Goal: Find specific page/section: Find specific page/section

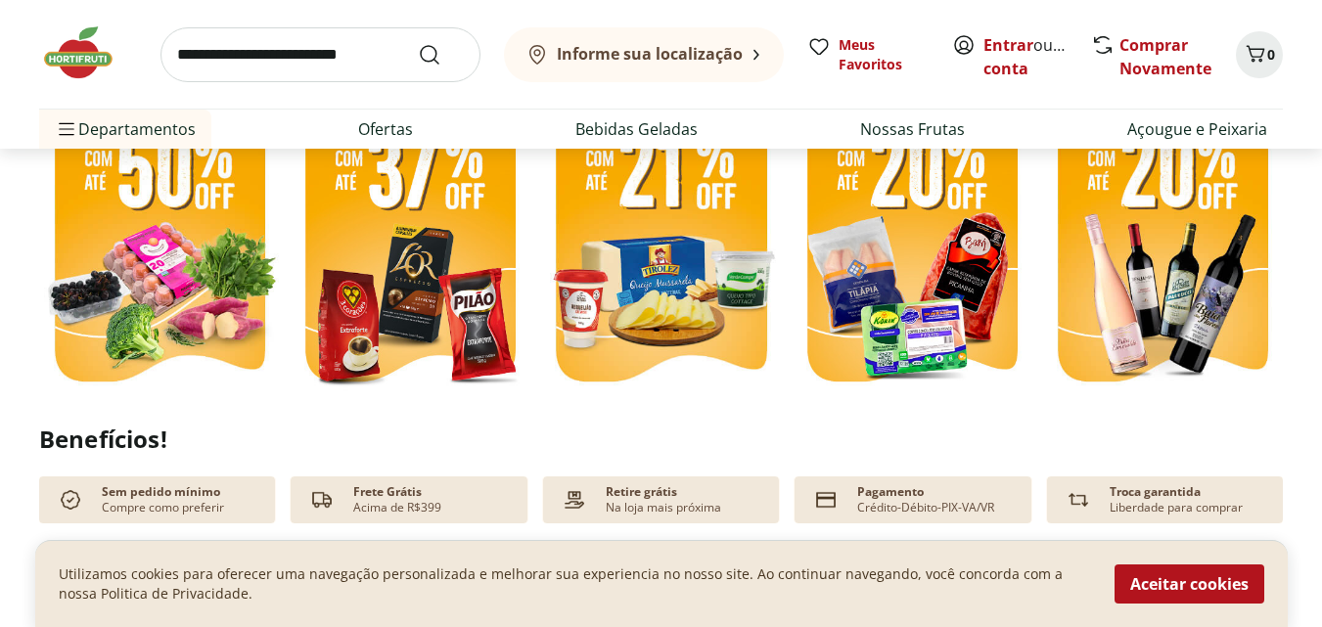
scroll to position [587, 0]
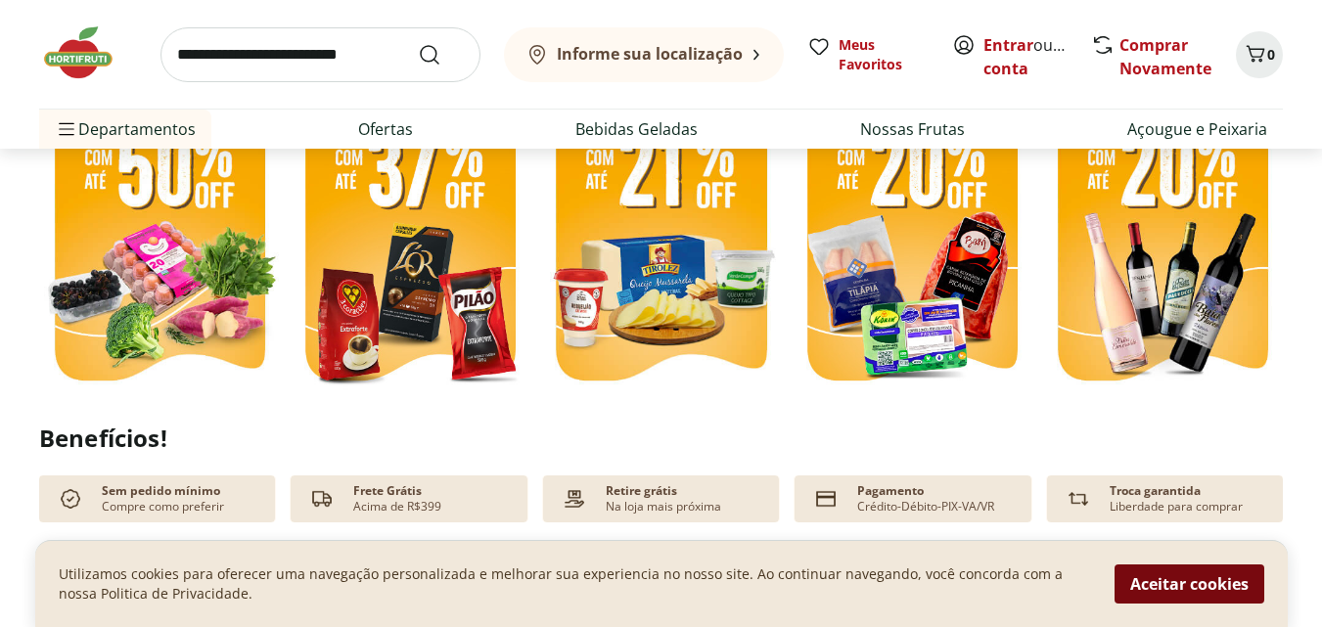
click at [1205, 590] on button "Aceitar cookies" at bounding box center [1189, 584] width 150 height 39
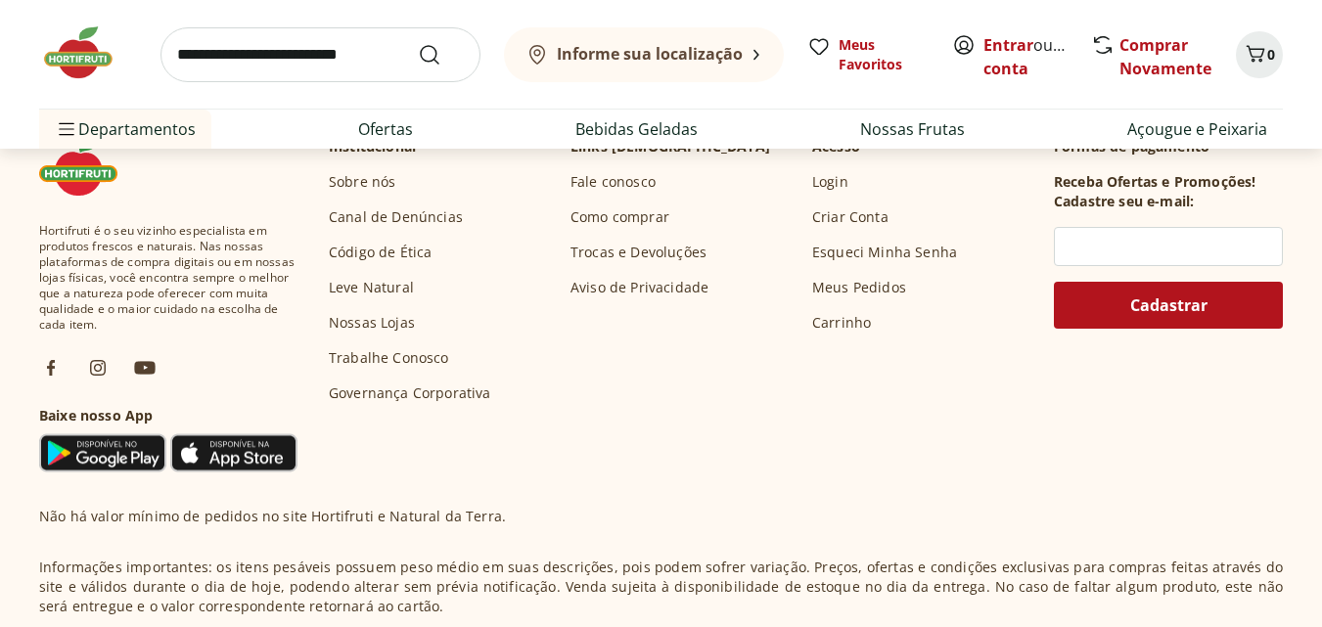
scroll to position [5128, 0]
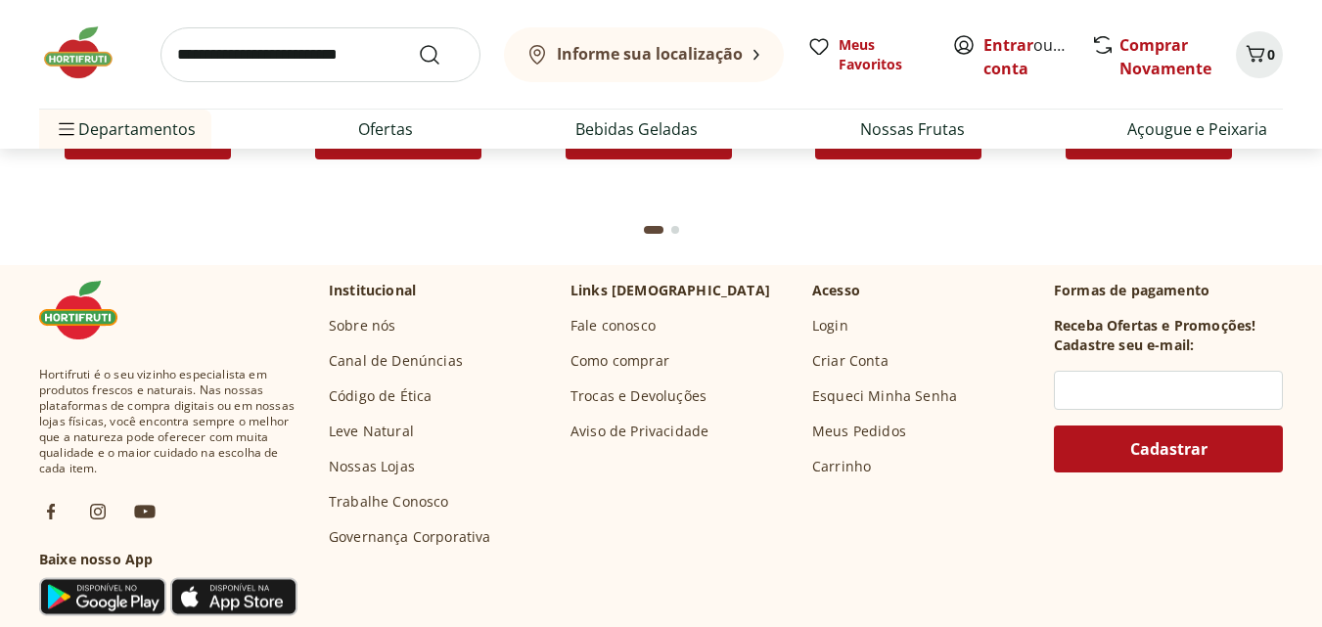
click at [376, 465] on link "Nossas Lojas" at bounding box center [372, 467] width 86 height 20
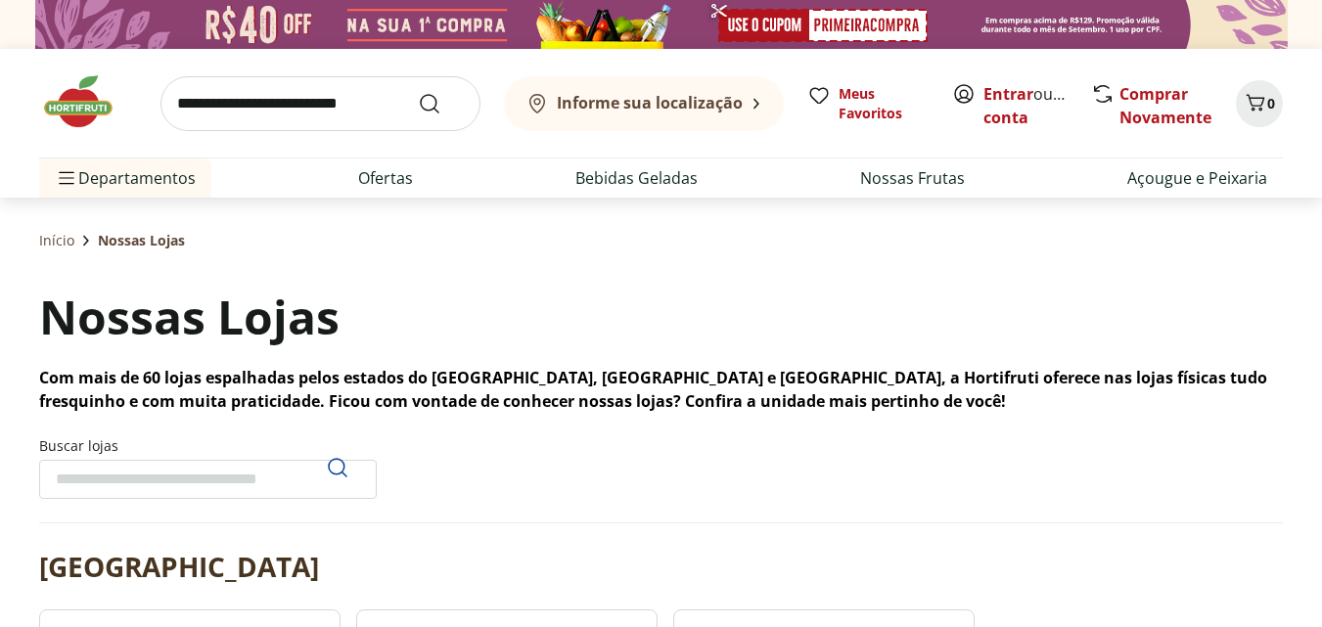
click at [281, 473] on input "Buscar lojas" at bounding box center [208, 479] width 338 height 39
type input "*********"
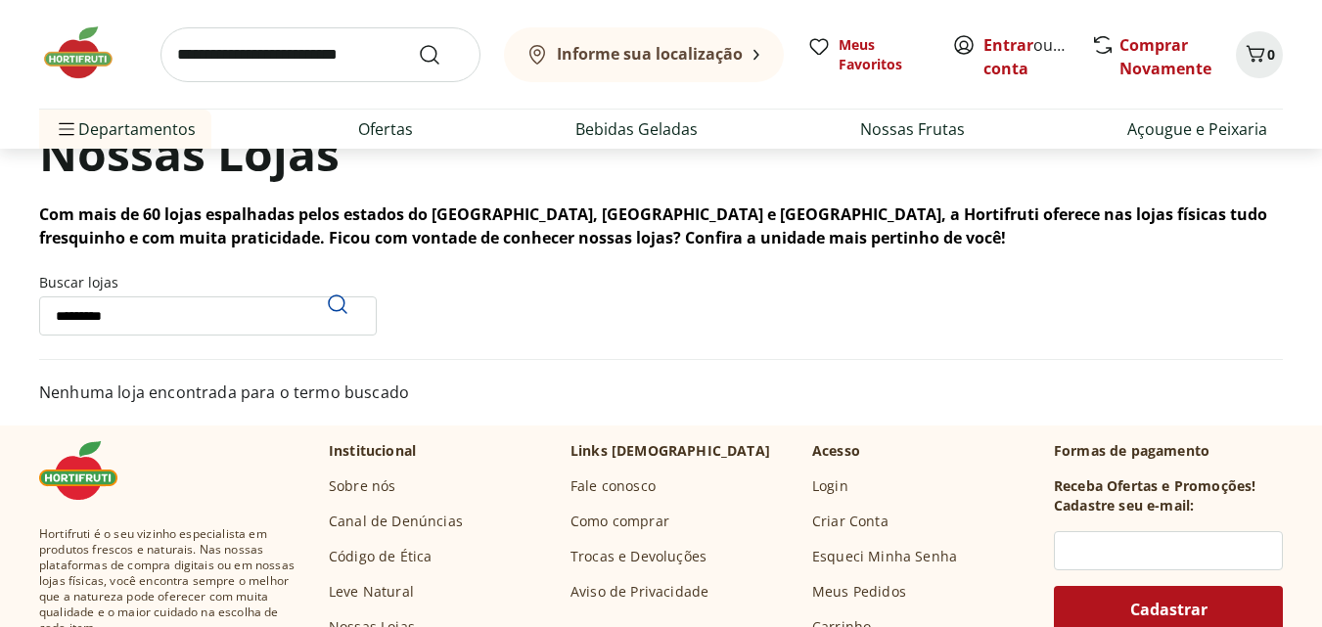
scroll to position [294, 0]
